Goal: Transaction & Acquisition: Purchase product/service

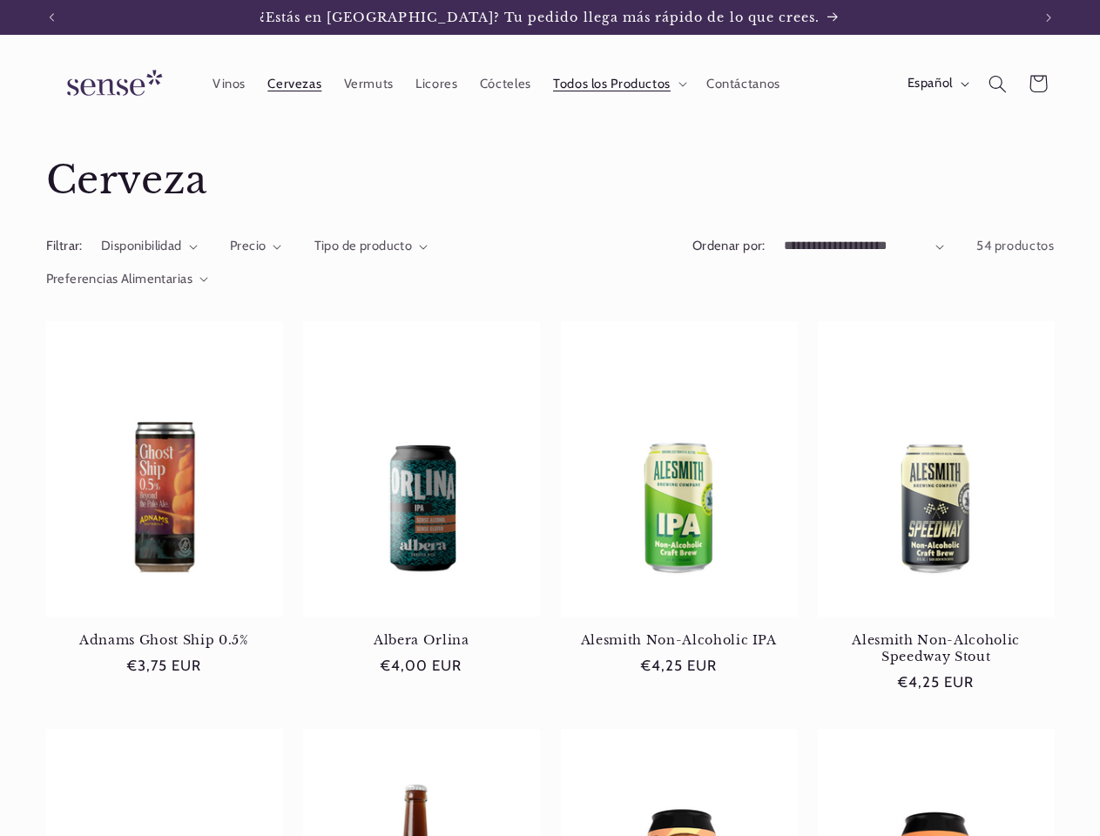
scroll to position [0, 980]
click at [51, 17] on icon "Anuncio anterior" at bounding box center [51, 17] width 5 height 9
click at [1049, 17] on icon "Anuncio siguiente" at bounding box center [1048, 17] width 5 height 9
click at [617, 84] on span "Todos los Productos" at bounding box center [612, 84] width 118 height 17
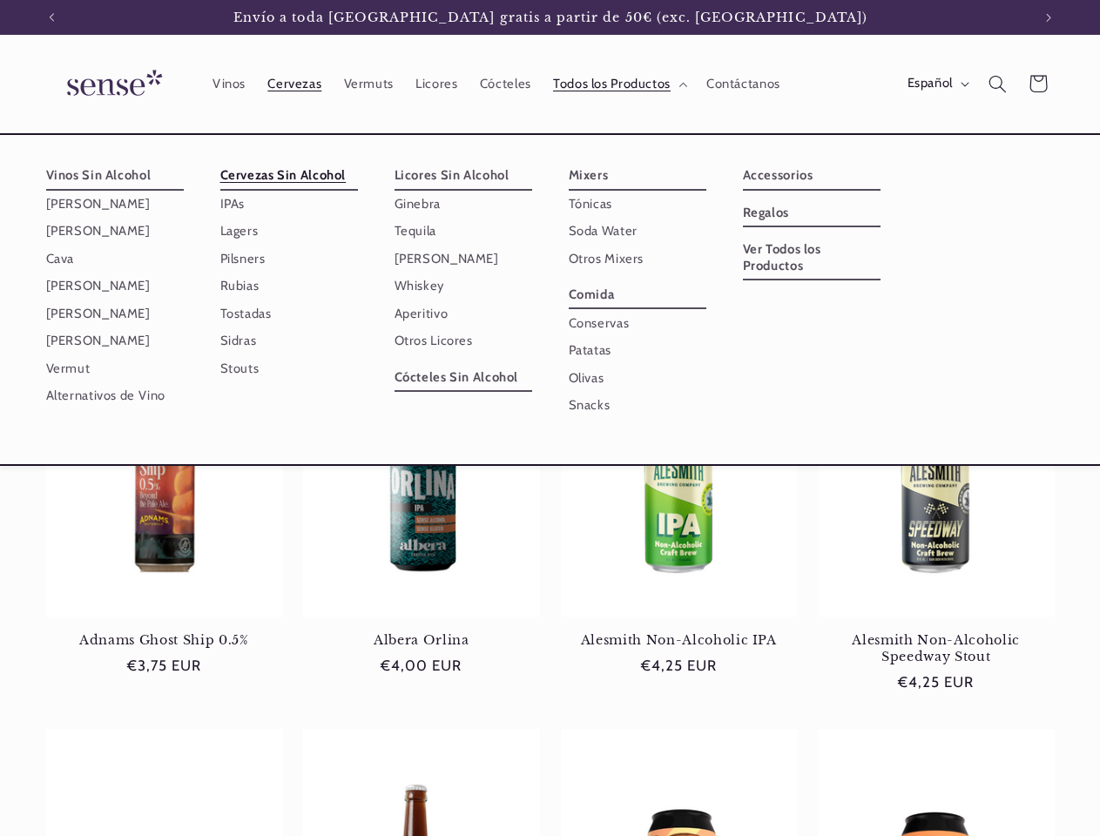
click at [936, 84] on span "Español" at bounding box center [930, 83] width 45 height 19
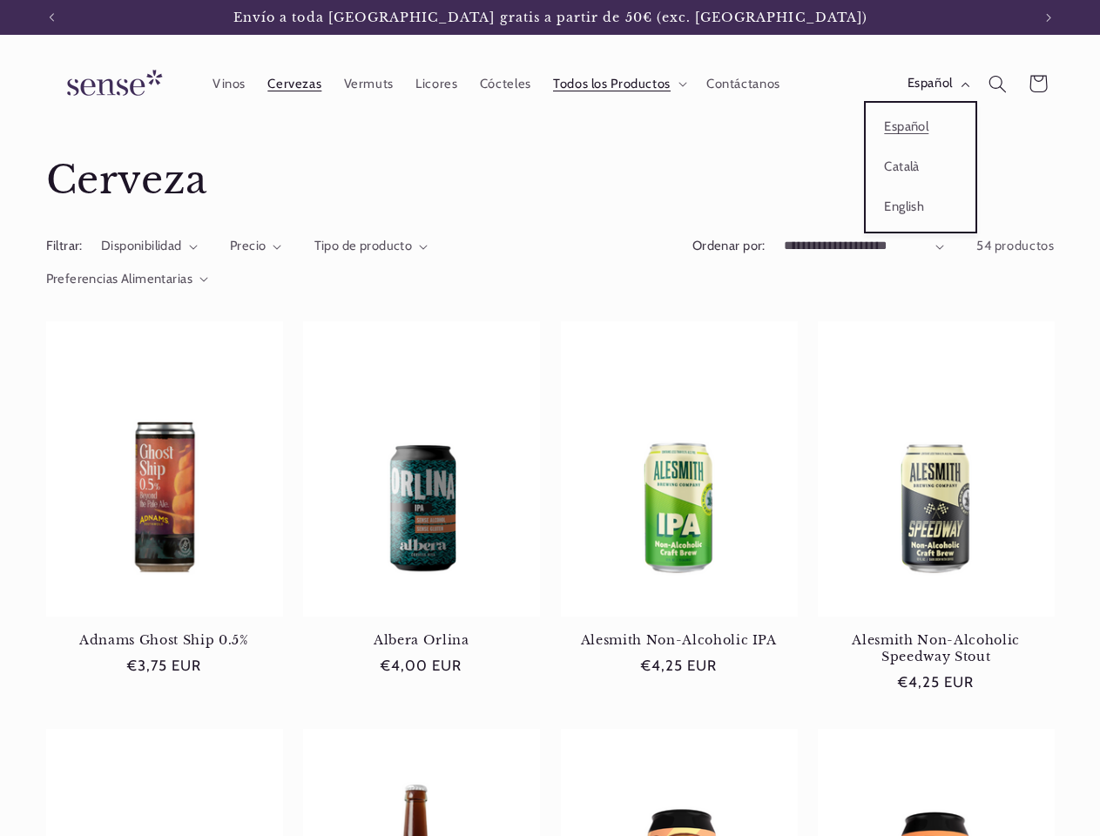
click at [997, 84] on icon "Búsqueda" at bounding box center [998, 84] width 18 height 18
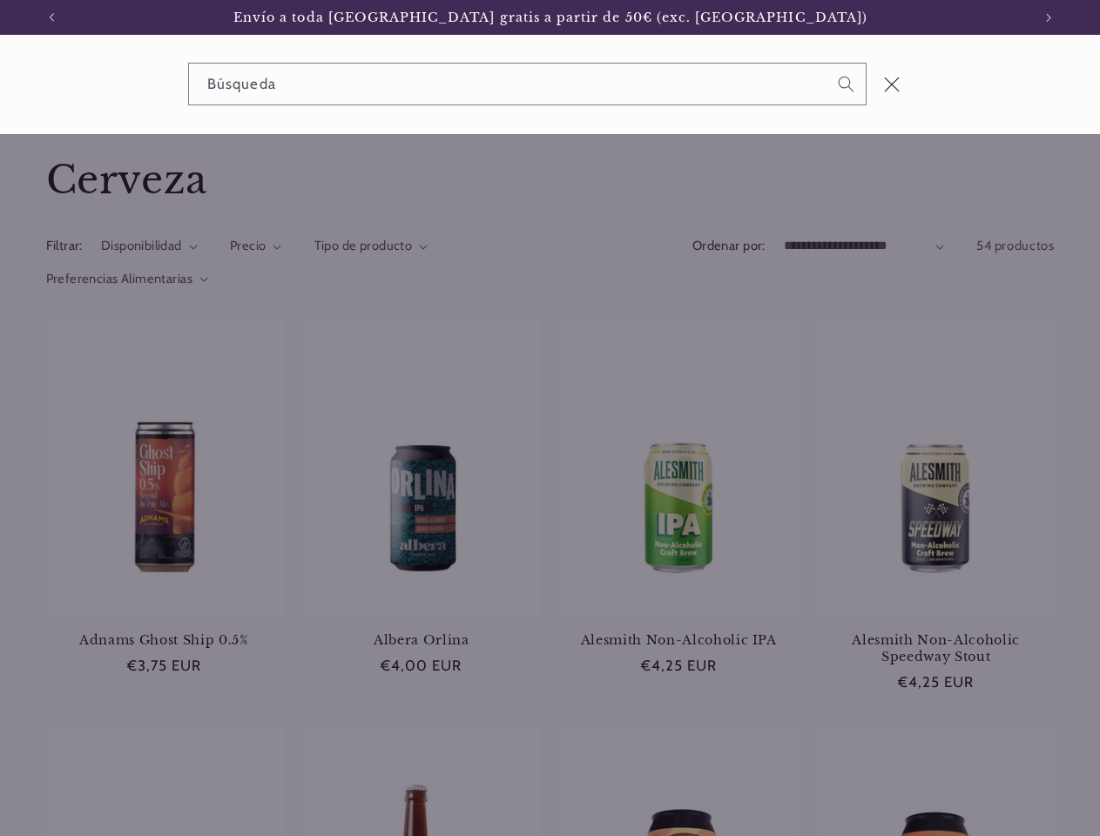
click at [1000, 105] on div "Búsqueda" at bounding box center [550, 84] width 1100 height 99
click at [0, 84] on div "Búsqueda" at bounding box center [0, 84] width 0 height 0
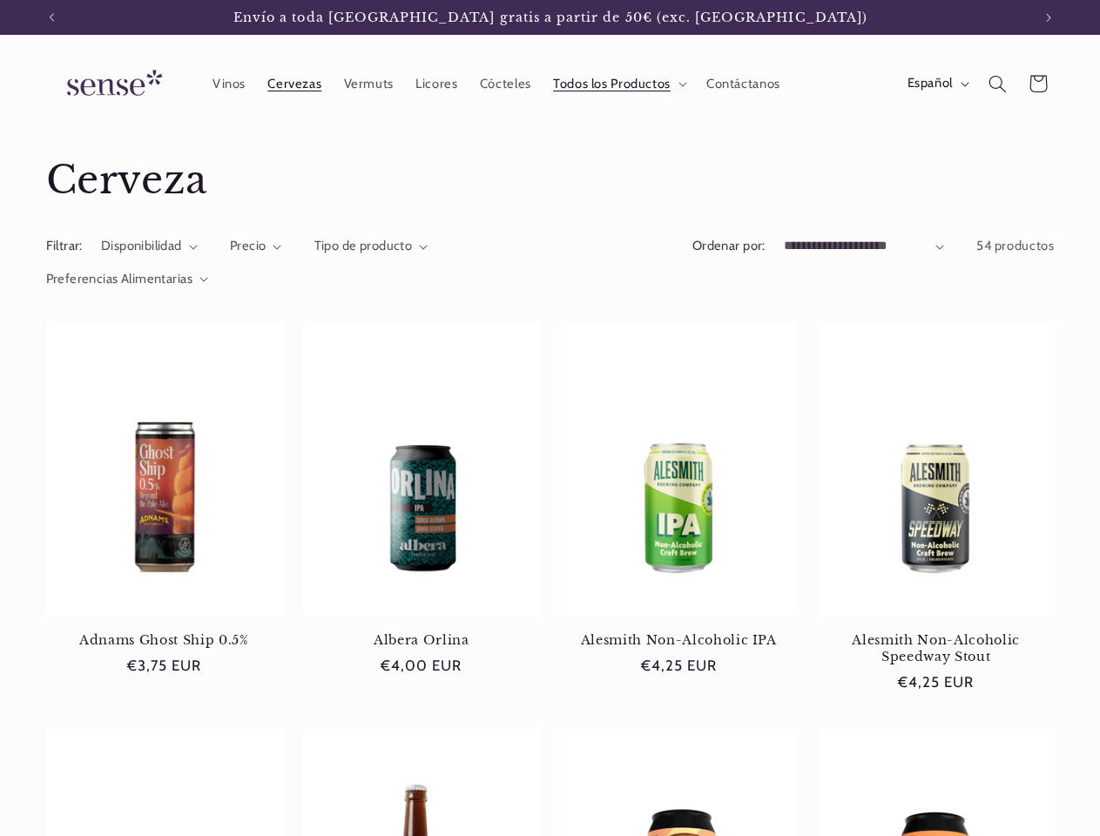
click at [256, 246] on span "Precio" at bounding box center [248, 246] width 37 height 16
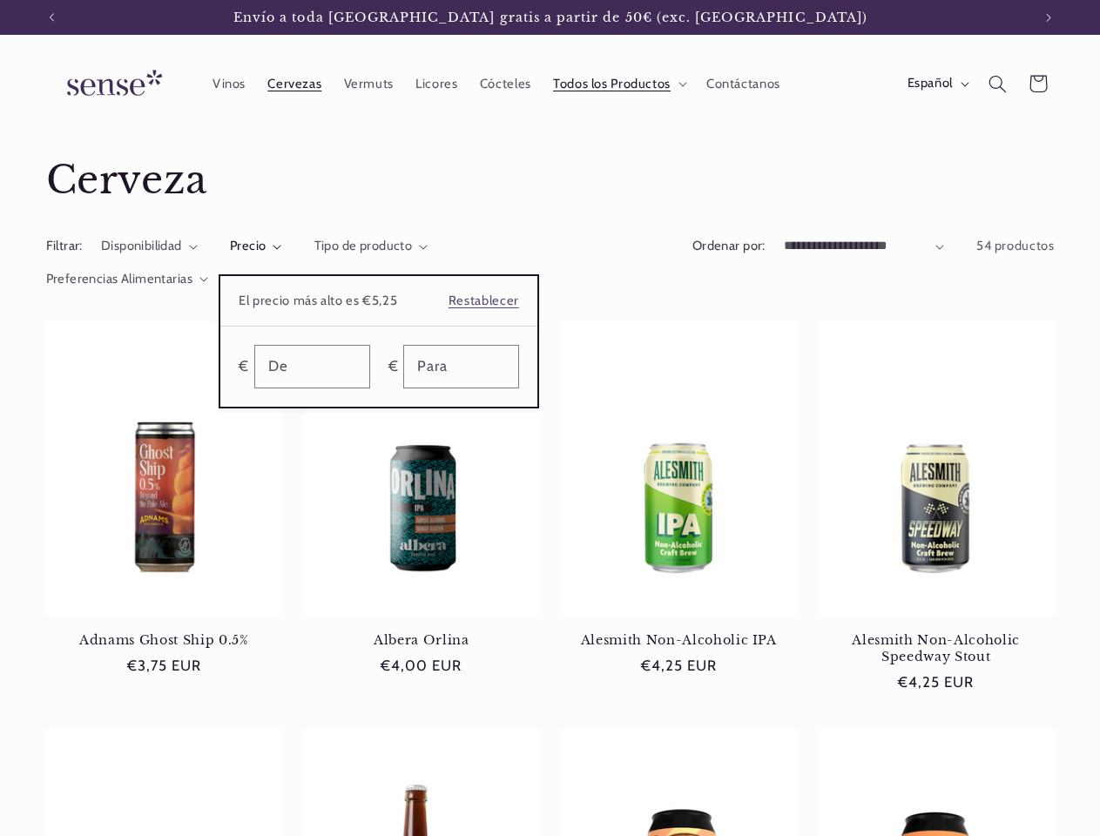
click at [282, 246] on summary "Precio" at bounding box center [256, 246] width 52 height 19
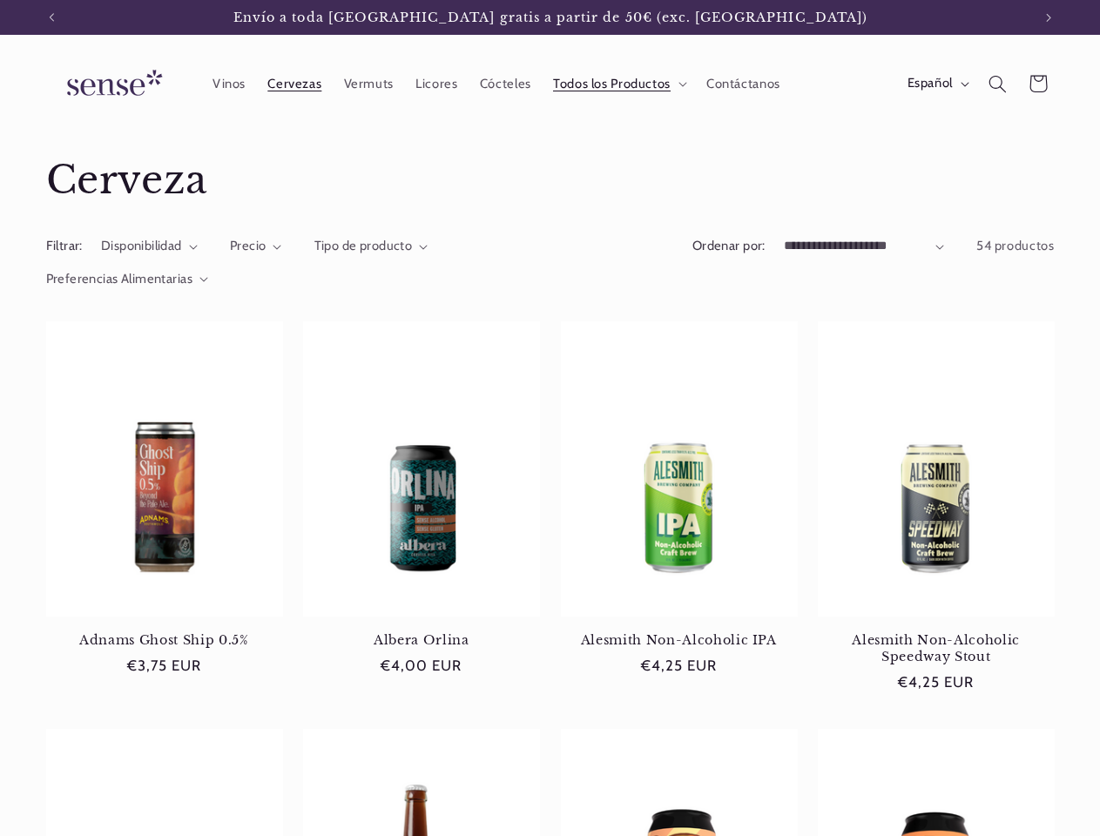
click at [127, 280] on span "Preferencias Alimentarias" at bounding box center [119, 279] width 147 height 16
